Goal: Contribute content

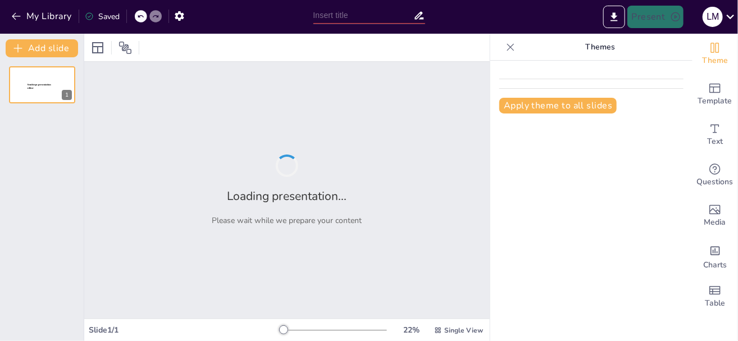
type input "Bioética"
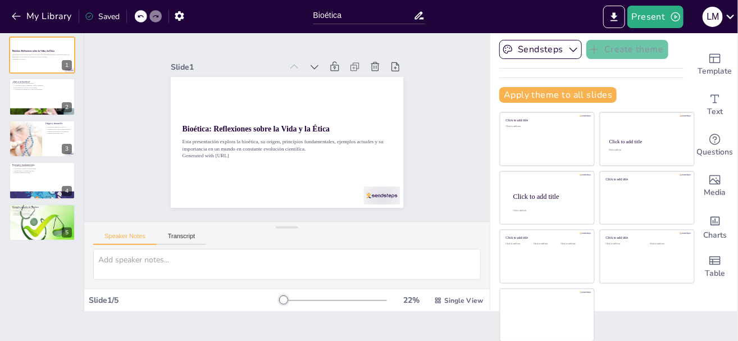
scroll to position [19, 0]
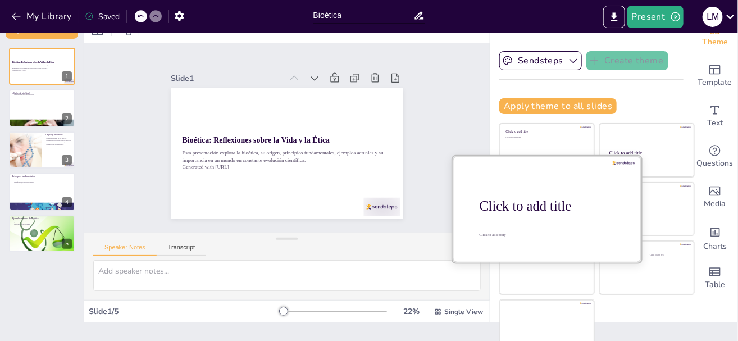
click at [538, 212] on div "Click to add title" at bounding box center [551, 206] width 143 height 16
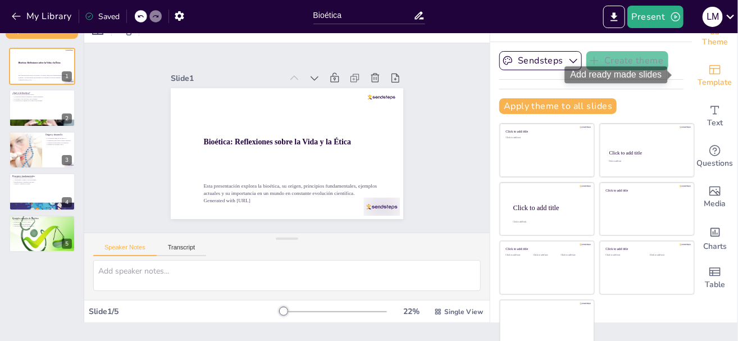
click at [709, 75] on icon "Add ready made slides" at bounding box center [715, 69] width 13 height 13
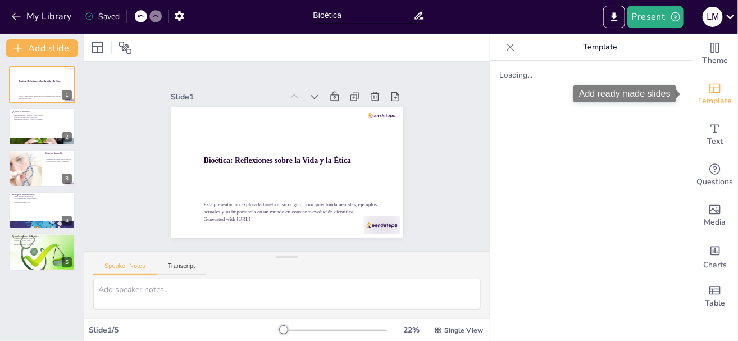
scroll to position [0, 0]
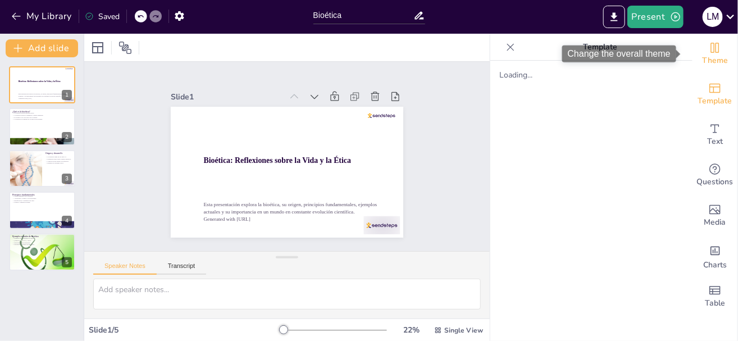
click at [709, 62] on span "Theme" at bounding box center [715, 61] width 26 height 12
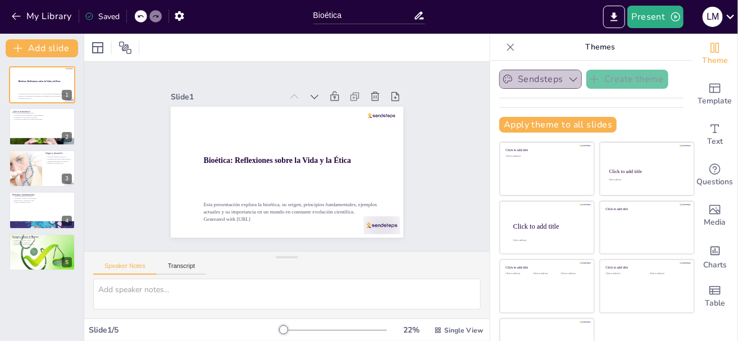
click at [568, 80] on icon "button" at bounding box center [573, 79] width 11 height 11
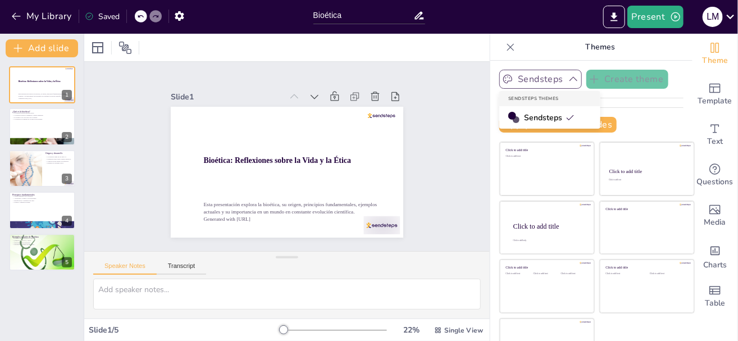
click at [545, 120] on span "Sendsteps" at bounding box center [549, 117] width 51 height 11
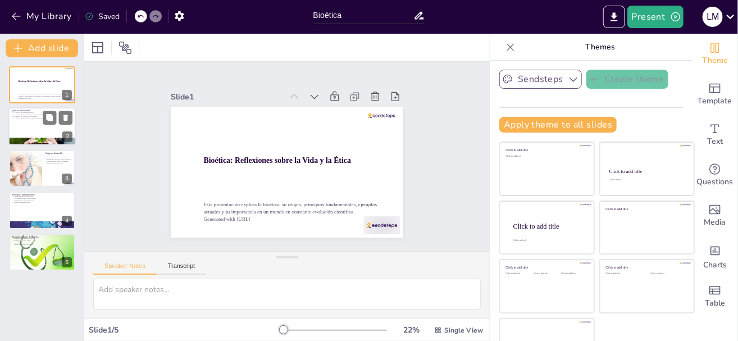
click at [30, 126] on div at bounding box center [41, 127] width 67 height 38
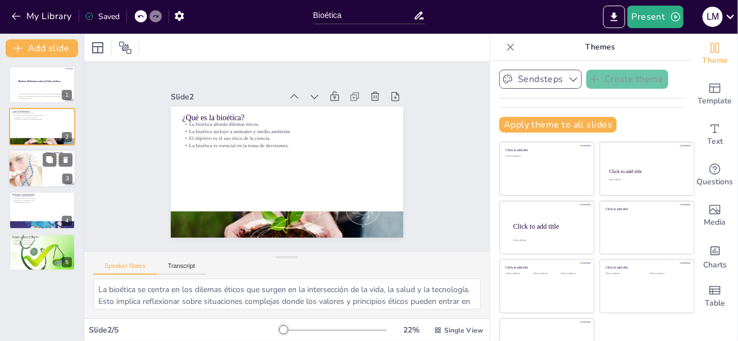
click at [28, 170] on div at bounding box center [25, 168] width 43 height 38
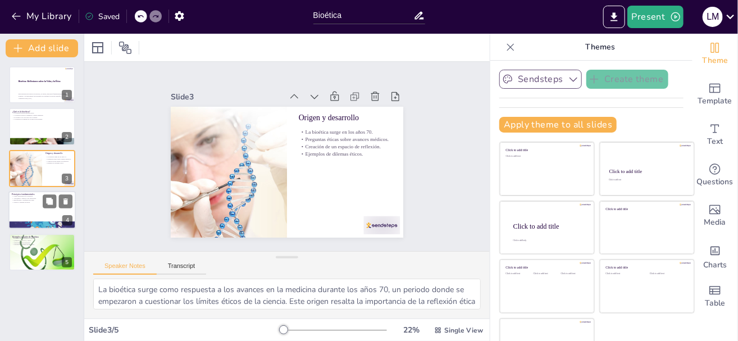
click at [37, 203] on p "Justicia y equidad en salud." at bounding box center [42, 203] width 61 height 2
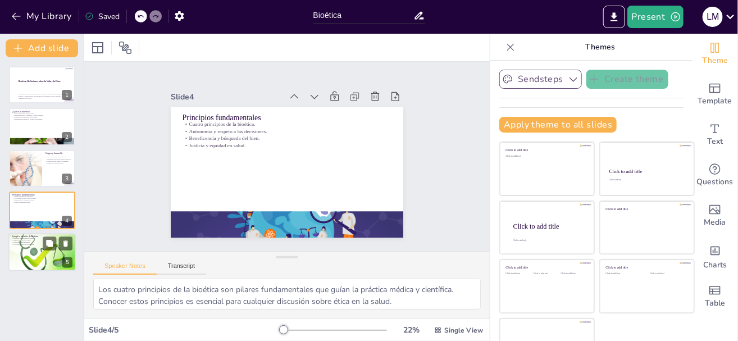
click at [37, 246] on div at bounding box center [41, 252] width 67 height 46
type textarea "Los trasplantes de órganos son un campo donde la bioética juega un papel crucia…"
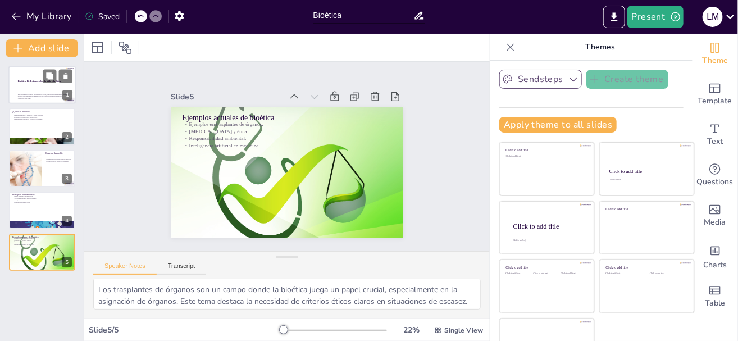
click at [26, 82] on strong "Bioética: Reflexiones sobre la Vida y la Ética" at bounding box center [39, 81] width 43 height 2
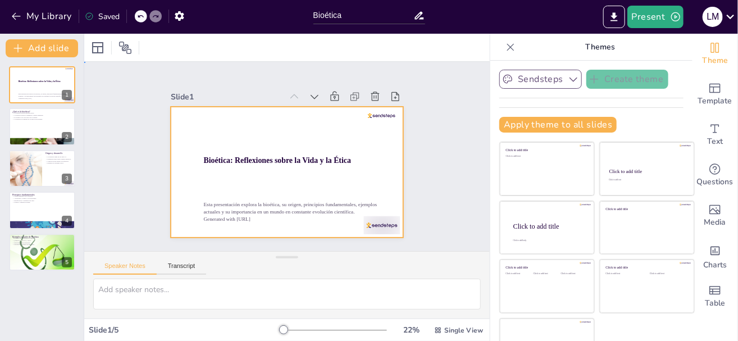
click at [371, 148] on div at bounding box center [272, 152] width 197 height 262
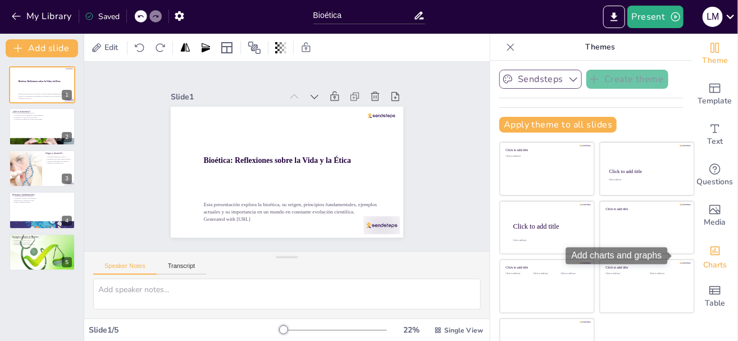
click at [710, 248] on icon "Add charts and graphs" at bounding box center [716, 251] width 12 height 12
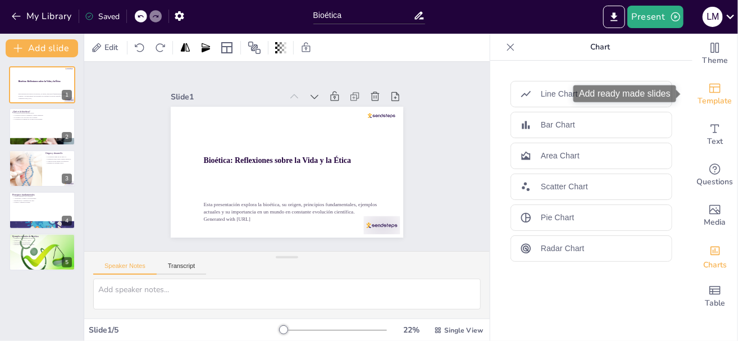
click at [718, 91] on div "Template" at bounding box center [715, 94] width 45 height 40
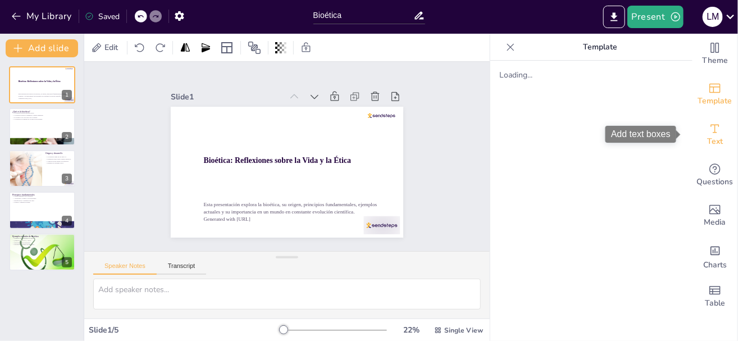
click at [711, 131] on icon "Add text boxes" at bounding box center [715, 128] width 8 height 8
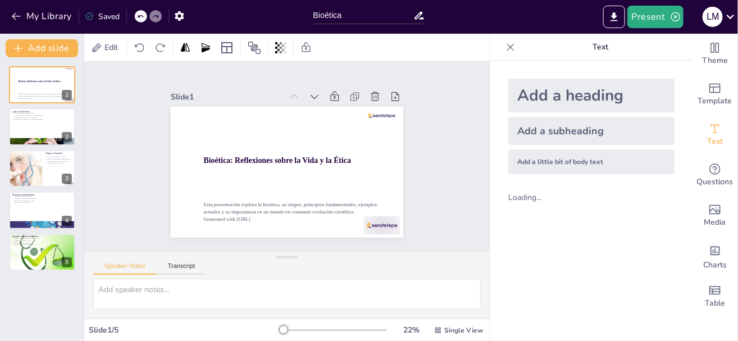
click at [616, 98] on div "Add a heading" at bounding box center [592, 96] width 166 height 34
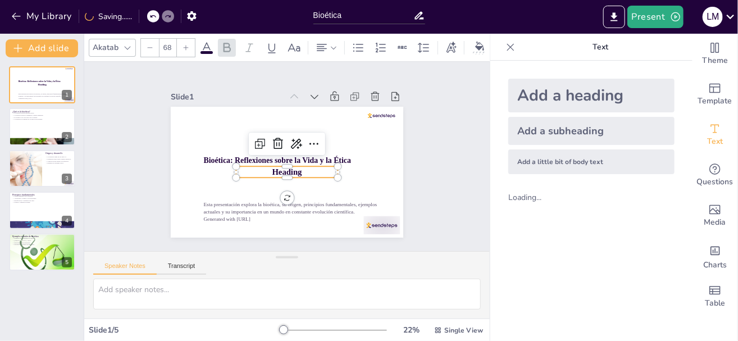
click at [596, 132] on div "Add a subheading" at bounding box center [592, 131] width 166 height 28
click at [595, 153] on div "Add a little bit of body text" at bounding box center [592, 161] width 166 height 25
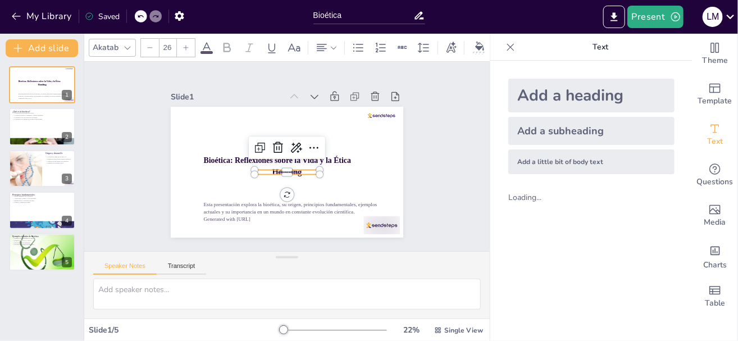
click at [583, 98] on div "Add a heading" at bounding box center [592, 96] width 166 height 34
type input "68"
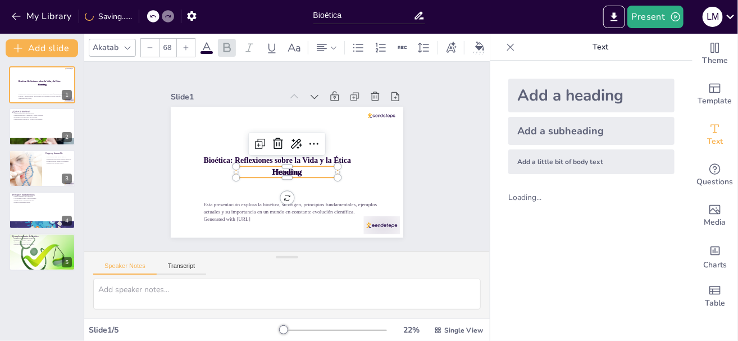
click at [595, 235] on div "Add a heading Add a subheading Add a little bit of body text Loading..." at bounding box center [592, 201] width 202 height 280
click at [710, 134] on icon "Add text boxes" at bounding box center [715, 128] width 13 height 13
click at [431, 168] on div "Slide 1 Bioética: Reflexiones sobre la Vida y la Ética Esta presentación explor…" at bounding box center [287, 157] width 445 height 306
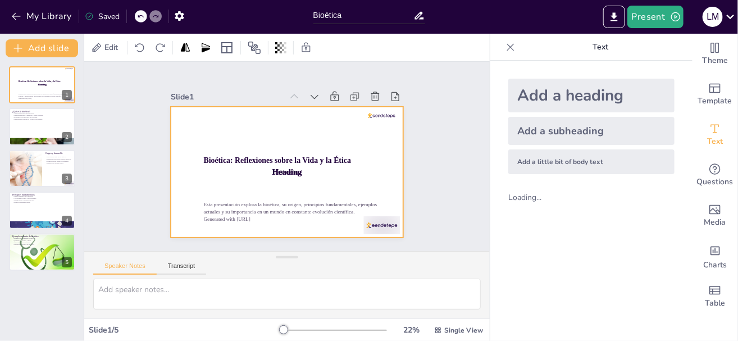
click at [389, 147] on div at bounding box center [281, 171] width 266 height 214
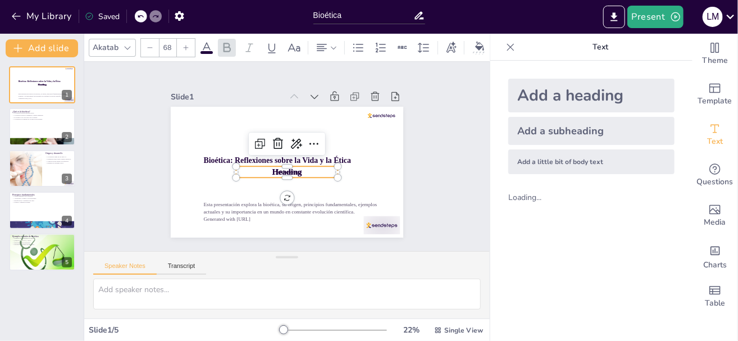
click at [290, 166] on span "Heading" at bounding box center [276, 168] width 28 height 27
click at [290, 166] on span "Heading" at bounding box center [278, 172] width 30 height 23
click at [288, 166] on span "Heading" at bounding box center [274, 169] width 27 height 28
click at [290, 166] on span "Heading" at bounding box center [281, 174] width 31 height 18
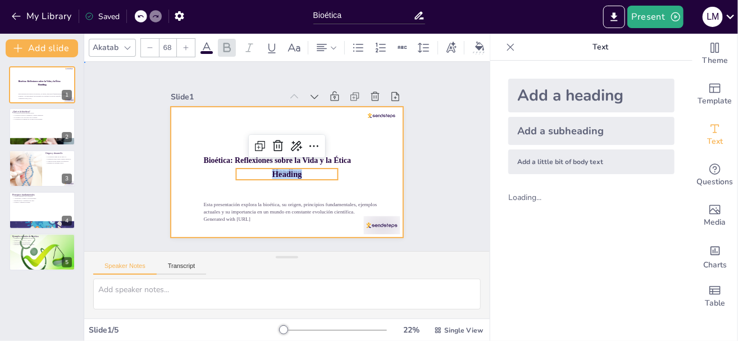
click at [380, 154] on div at bounding box center [275, 167] width 253 height 261
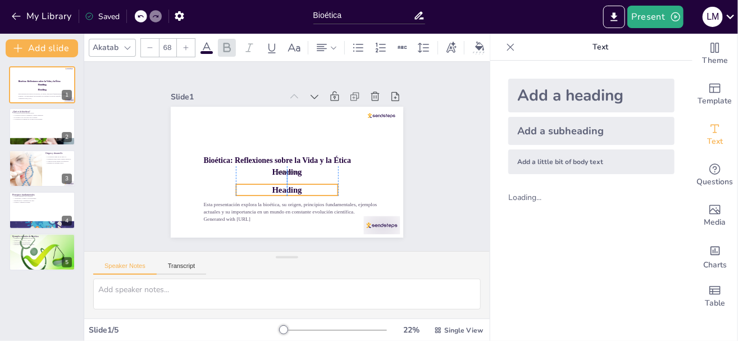
drag, startPoint x: 287, startPoint y: 170, endPoint x: 287, endPoint y: 185, distance: 15.7
click at [287, 185] on span "Heading" at bounding box center [280, 189] width 31 height 15
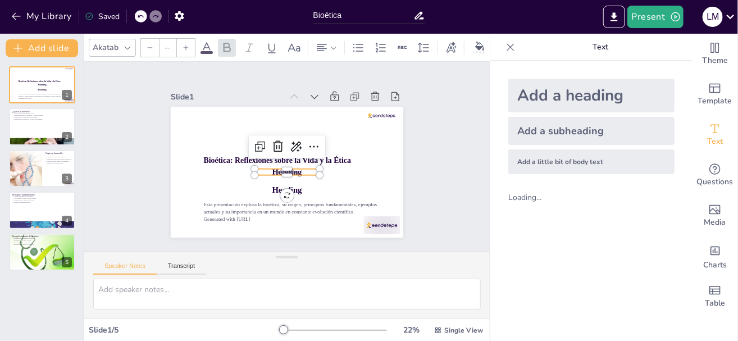
type input "38"
click at [284, 170] on span "Subheading" at bounding box center [275, 166] width 18 height 22
click at [278, 141] on icon at bounding box center [285, 143] width 14 height 15
click at [284, 167] on span "Body text" at bounding box center [279, 169] width 12 height 9
click at [275, 141] on icon at bounding box center [284, 144] width 19 height 19
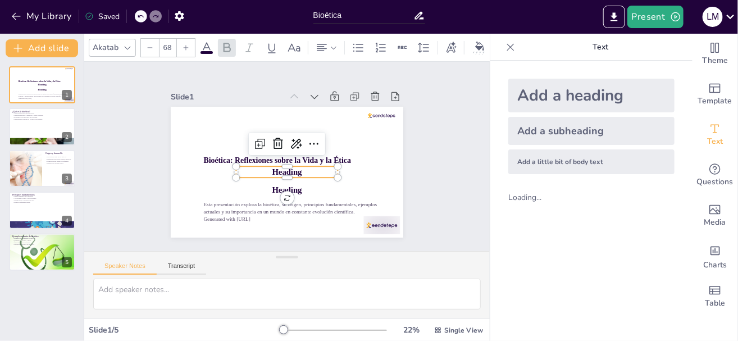
click at [278, 167] on span "Heading" at bounding box center [271, 154] width 12 height 30
click at [279, 140] on icon at bounding box center [286, 141] width 14 height 15
drag, startPoint x: 290, startPoint y: 185, endPoint x: 279, endPoint y: 168, distance: 20.3
click at [276, 160] on span "Heading" at bounding box center [271, 145] width 9 height 30
click at [554, 241] on div "Add a heading Add a subheading Add a little bit of body text Loading..." at bounding box center [592, 201] width 202 height 280
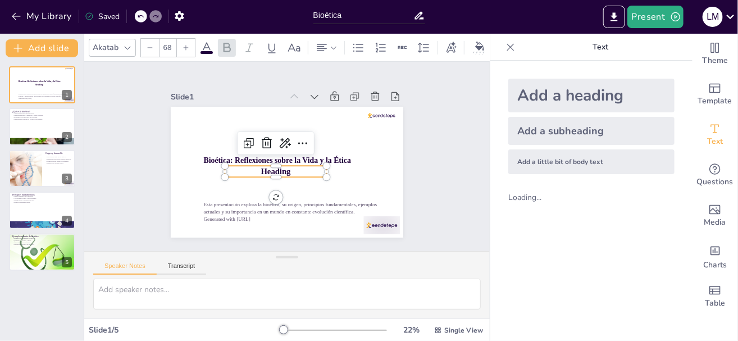
click at [124, 43] on icon at bounding box center [127, 47] width 9 height 9
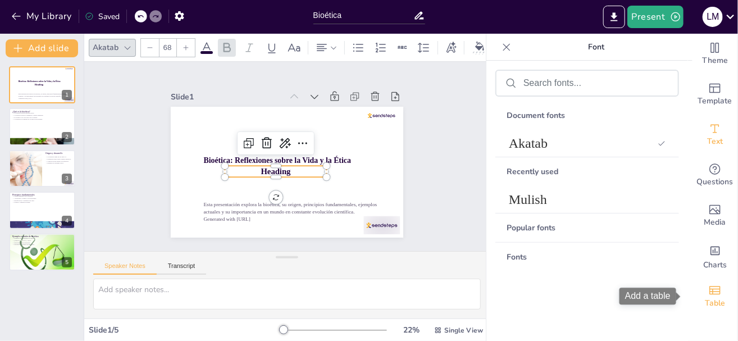
click at [711, 294] on icon "Add a table" at bounding box center [715, 290] width 13 height 13
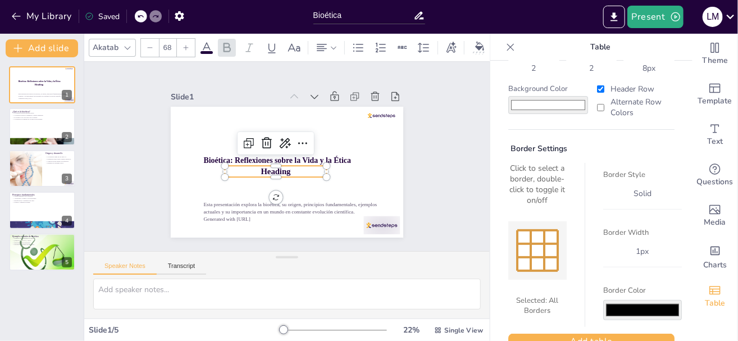
scroll to position [79, 0]
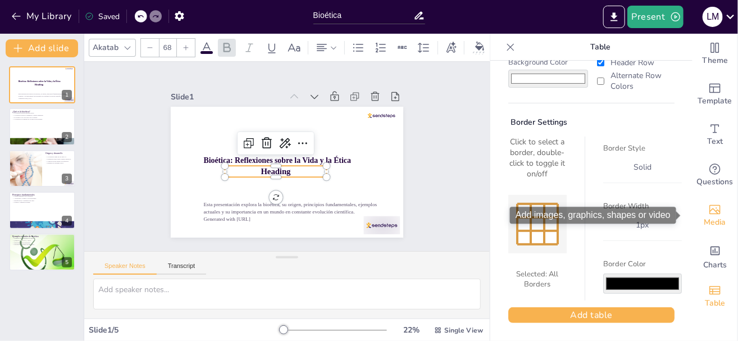
click at [709, 203] on icon "Add images, graphics, shapes or video" at bounding box center [715, 209] width 13 height 13
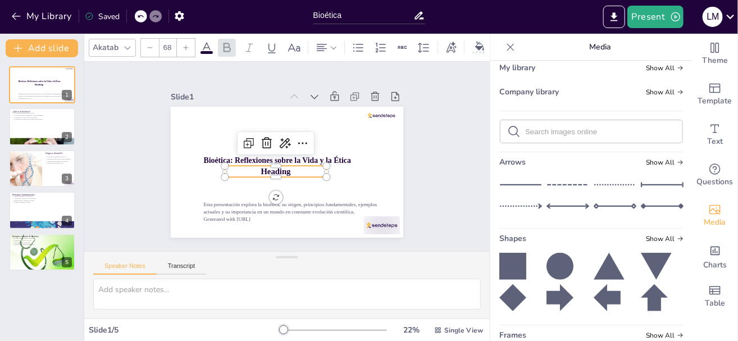
scroll to position [0, 0]
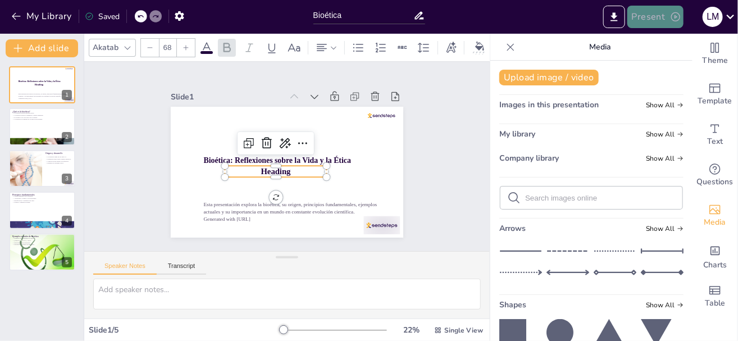
click at [661, 13] on button "Present" at bounding box center [656, 17] width 56 height 22
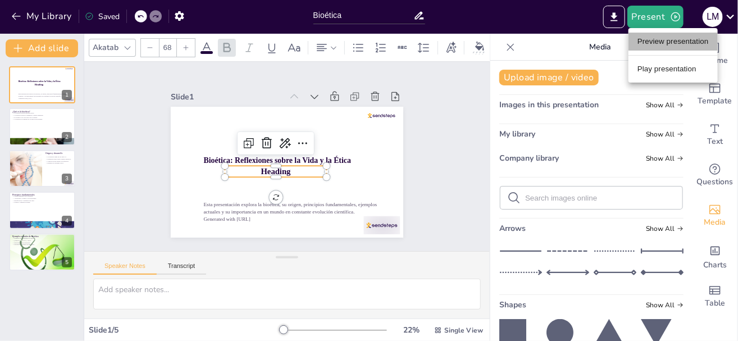
click at [662, 48] on li "Preview presentation" at bounding box center [673, 42] width 89 height 18
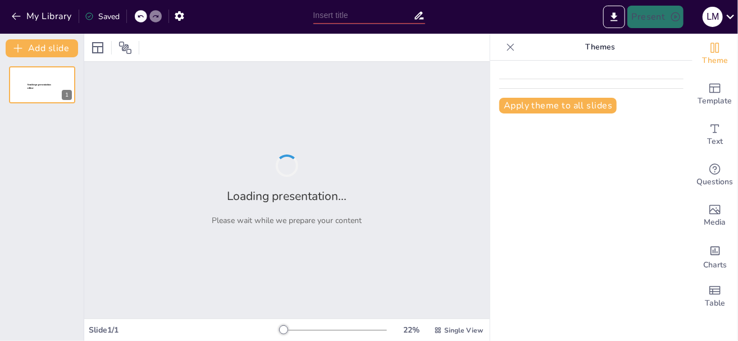
type input "Bioética"
